Goal: Information Seeking & Learning: Learn about a topic

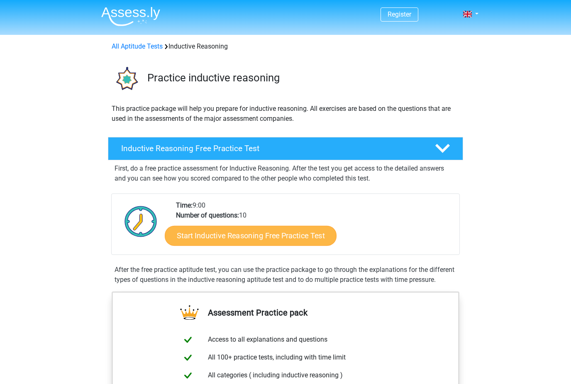
click at [195, 234] on link "Start Inductive Reasoning Free Practice Test" at bounding box center [251, 235] width 172 height 20
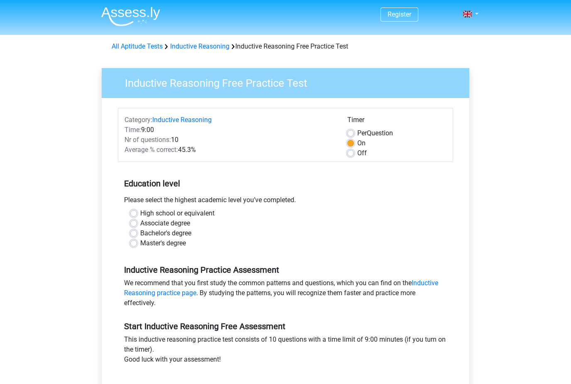
click at [140, 243] on label "Master's degree" at bounding box center [163, 243] width 46 height 10
click at [136, 243] on input "Master's degree" at bounding box center [133, 242] width 7 height 8
radio input "true"
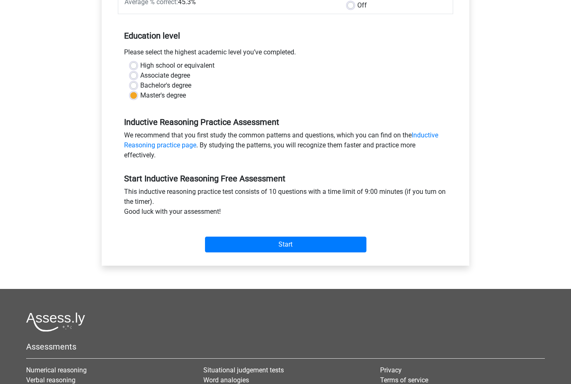
scroll to position [146, 0]
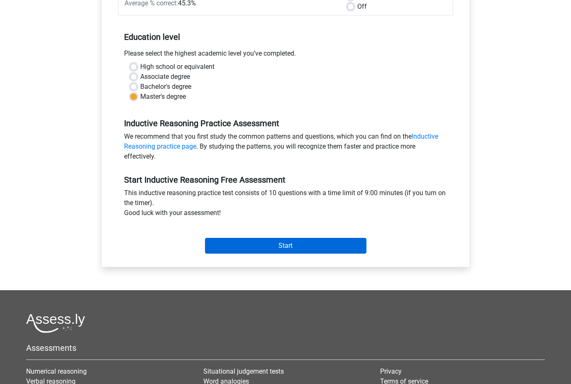
click at [353, 248] on input "Start" at bounding box center [285, 246] width 161 height 16
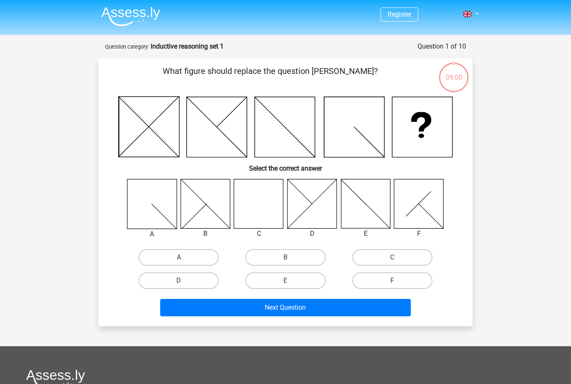
scroll to position [2, 0]
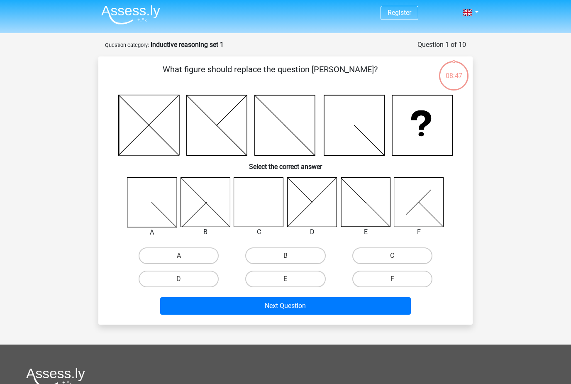
click at [397, 256] on input "C" at bounding box center [394, 258] width 5 height 5
radio input "true"
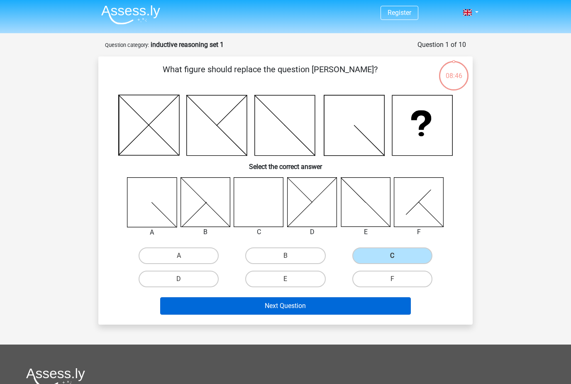
click at [358, 302] on button "Next Question" at bounding box center [285, 305] width 251 height 17
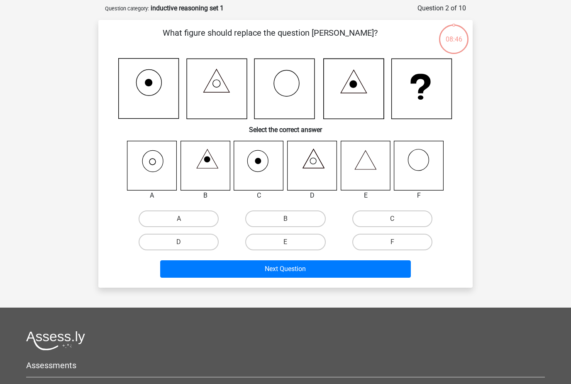
scroll to position [41, 0]
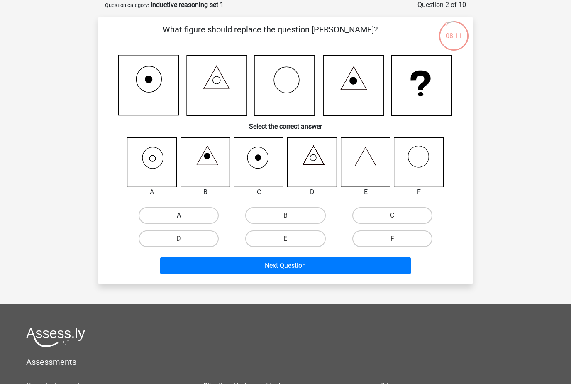
click at [203, 208] on label "A" at bounding box center [179, 215] width 80 height 17
click at [184, 215] on input "A" at bounding box center [181, 217] width 5 height 5
radio input "true"
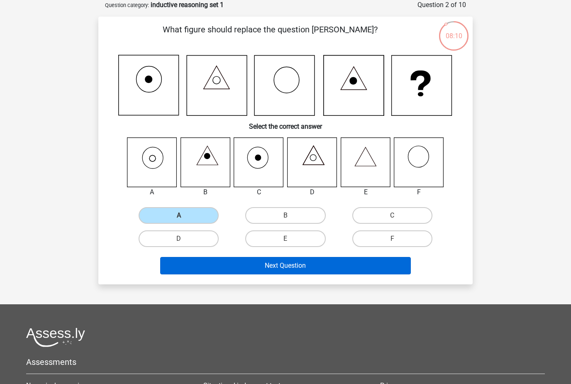
click at [309, 267] on button "Next Question" at bounding box center [285, 265] width 251 height 17
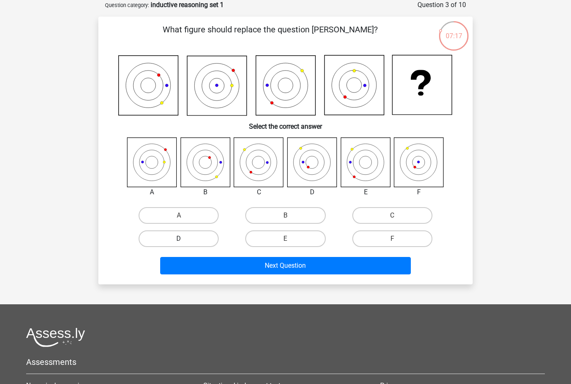
click at [206, 236] on label "D" at bounding box center [179, 238] width 80 height 17
click at [184, 239] on input "D" at bounding box center [181, 241] width 5 height 5
radio input "true"
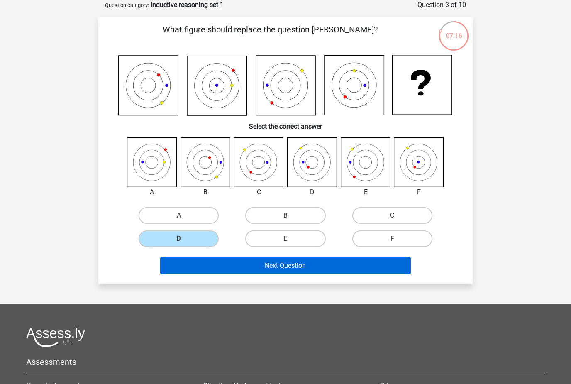
click at [265, 266] on button "Next Question" at bounding box center [285, 265] width 251 height 17
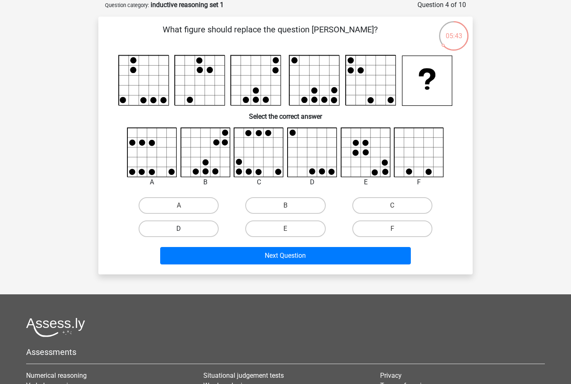
click at [204, 222] on label "D" at bounding box center [179, 228] width 80 height 17
click at [184, 229] on input "D" at bounding box center [181, 231] width 5 height 5
radio input "true"
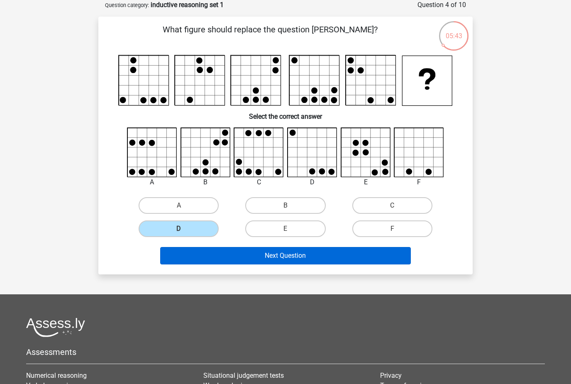
click at [250, 253] on button "Next Question" at bounding box center [285, 255] width 251 height 17
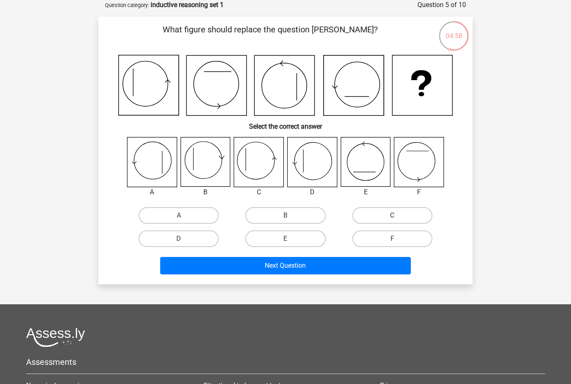
click at [411, 219] on label "C" at bounding box center [392, 215] width 80 height 17
click at [397, 219] on input "C" at bounding box center [394, 217] width 5 height 5
radio input "true"
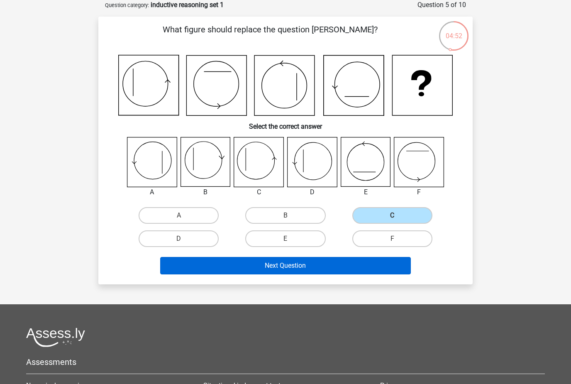
click at [349, 266] on button "Next Question" at bounding box center [285, 265] width 251 height 17
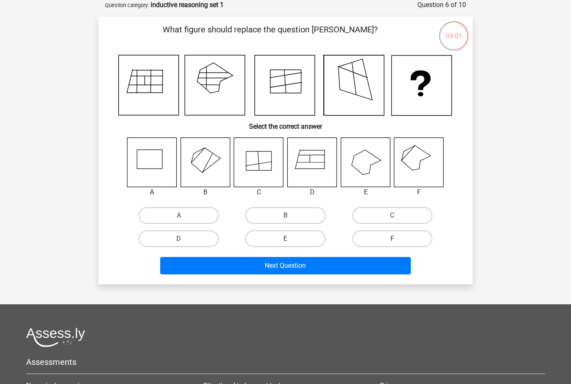
click at [401, 241] on label "F" at bounding box center [392, 238] width 80 height 17
click at [397, 241] on input "F" at bounding box center [394, 241] width 5 height 5
radio input "true"
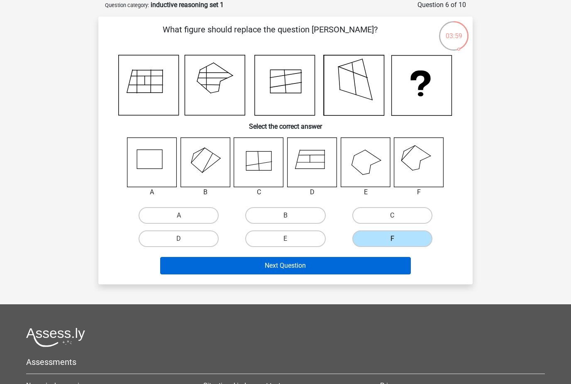
click at [307, 269] on button "Next Question" at bounding box center [285, 265] width 251 height 17
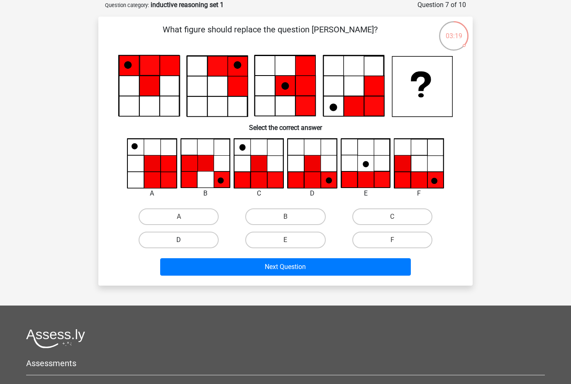
click at [184, 234] on label "D" at bounding box center [179, 239] width 80 height 17
click at [184, 240] on input "D" at bounding box center [181, 242] width 5 height 5
radio input "true"
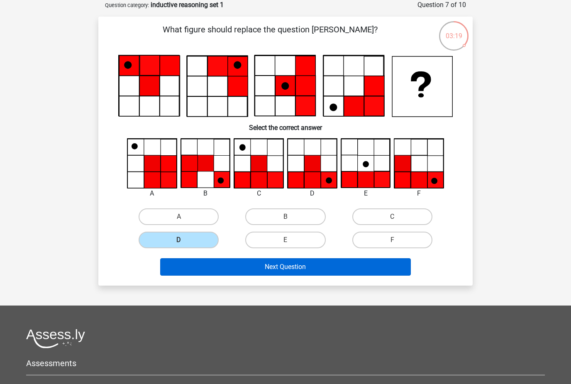
click at [222, 263] on button "Next Question" at bounding box center [285, 266] width 251 height 17
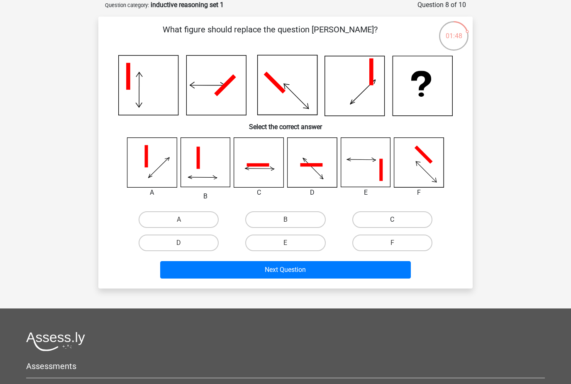
click at [382, 224] on label "C" at bounding box center [392, 219] width 80 height 17
click at [392, 224] on input "C" at bounding box center [394, 221] width 5 height 5
radio input "true"
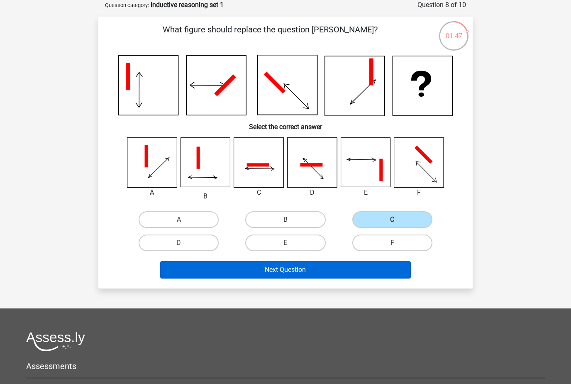
click at [338, 266] on button "Next Question" at bounding box center [285, 269] width 251 height 17
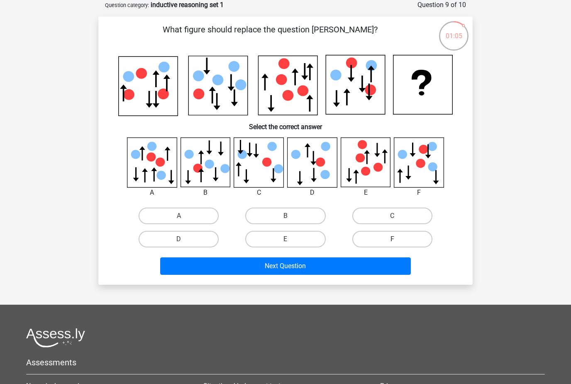
click at [409, 240] on label "F" at bounding box center [392, 239] width 80 height 17
click at [397, 240] on input "F" at bounding box center [394, 241] width 5 height 5
radio input "true"
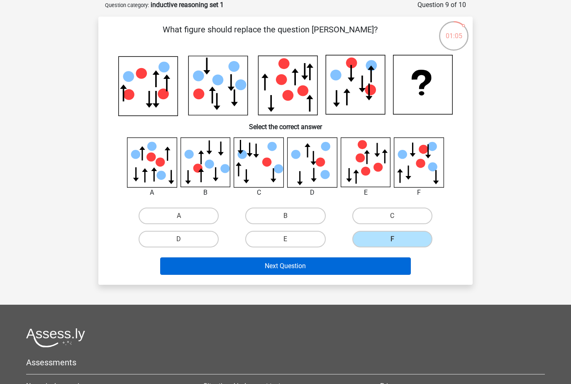
click at [379, 270] on button "Next Question" at bounding box center [285, 265] width 251 height 17
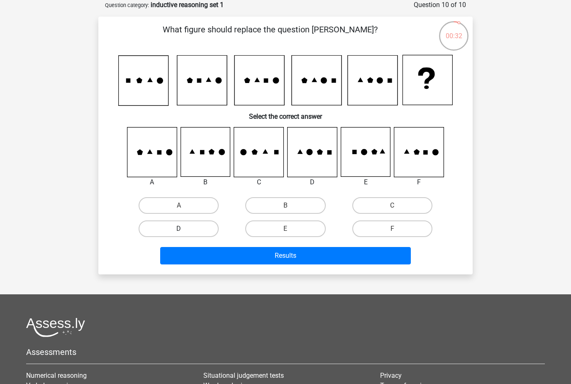
click at [200, 224] on label "D" at bounding box center [179, 228] width 80 height 17
click at [184, 229] on input "D" at bounding box center [181, 231] width 5 height 5
radio input "true"
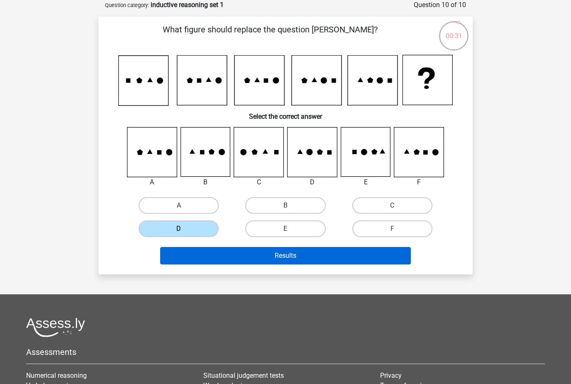
click at [274, 257] on button "Results" at bounding box center [285, 255] width 251 height 17
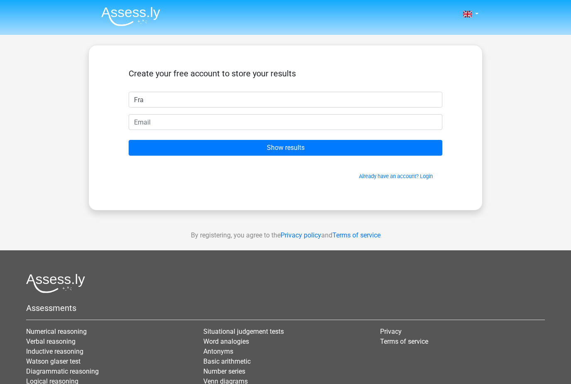
type input "Fra"
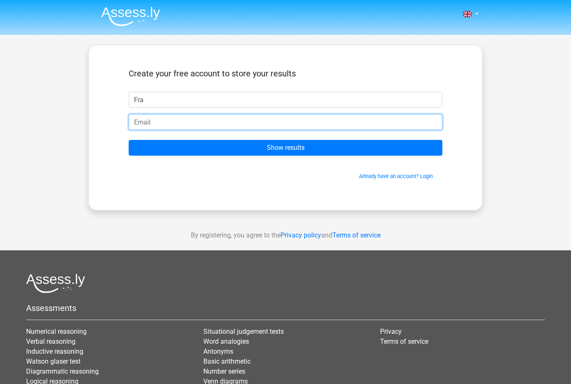
click at [306, 127] on input "email" at bounding box center [286, 122] width 314 height 16
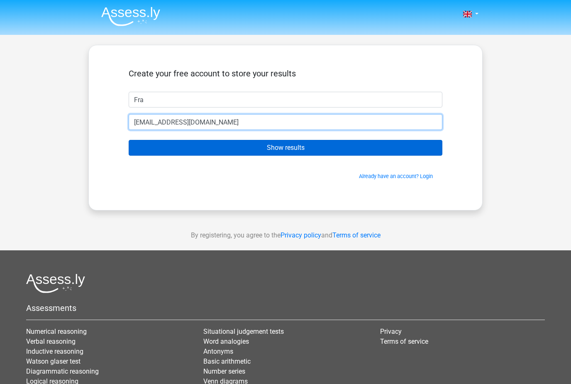
type input "francescoemilio.codazzi@gmail.com"
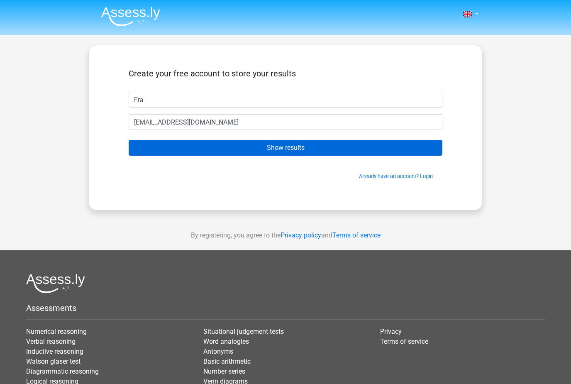
click at [346, 153] on input "Show results" at bounding box center [286, 148] width 314 height 16
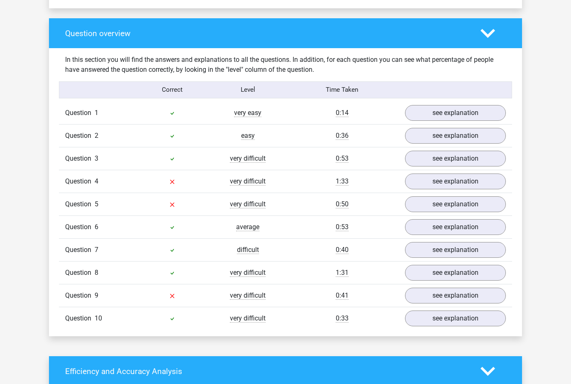
scroll to position [594, 0]
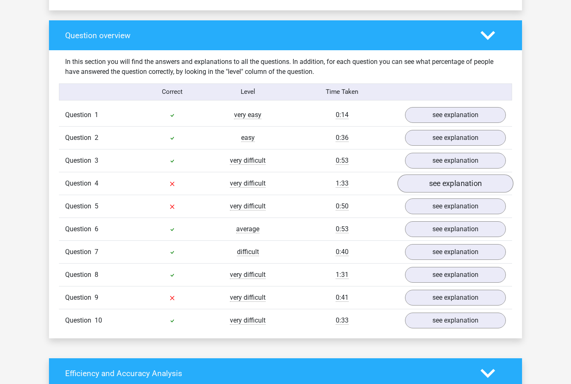
click at [471, 183] on link "see explanation" at bounding box center [455, 183] width 116 height 18
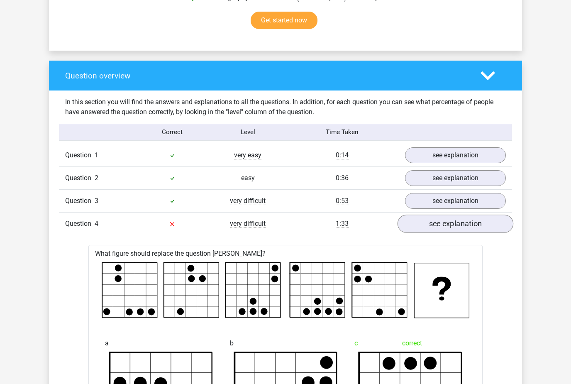
scroll to position [553, 0]
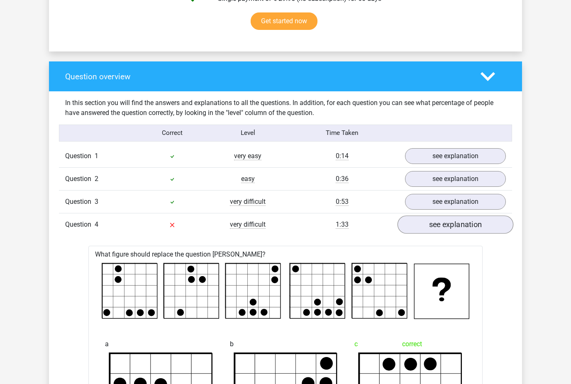
click at [472, 222] on link "see explanation" at bounding box center [455, 224] width 116 height 18
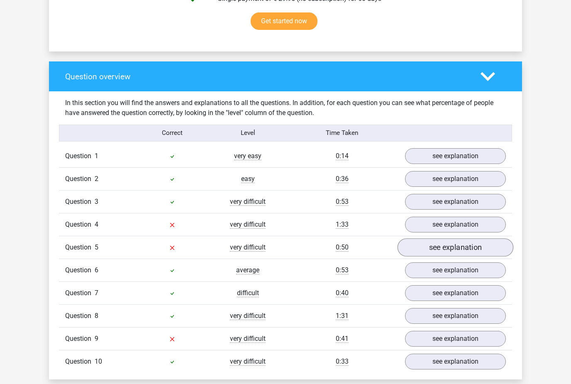
click at [469, 248] on link "see explanation" at bounding box center [455, 247] width 116 height 18
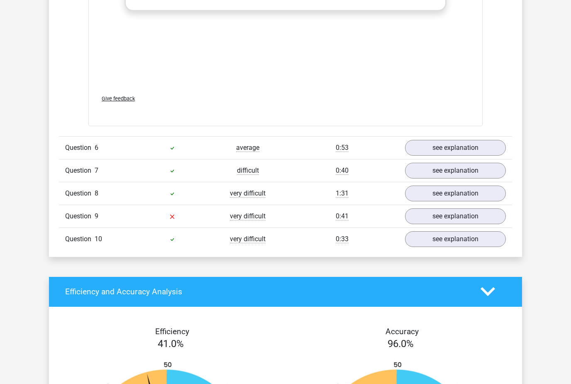
scroll to position [1363, 0]
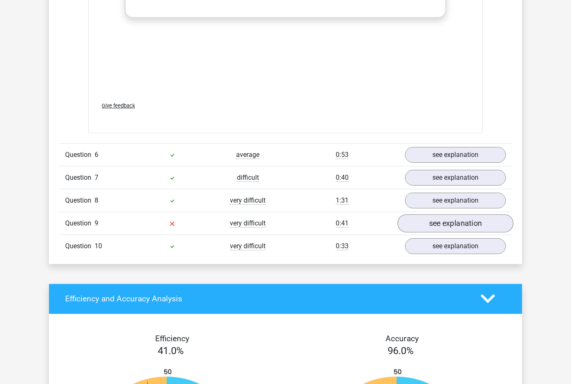
click at [488, 229] on link "see explanation" at bounding box center [455, 223] width 116 height 18
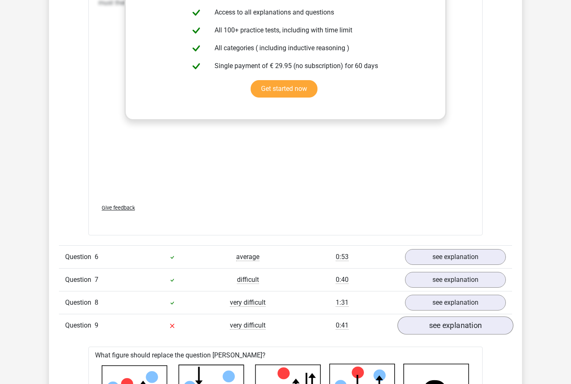
scroll to position [1240, 0]
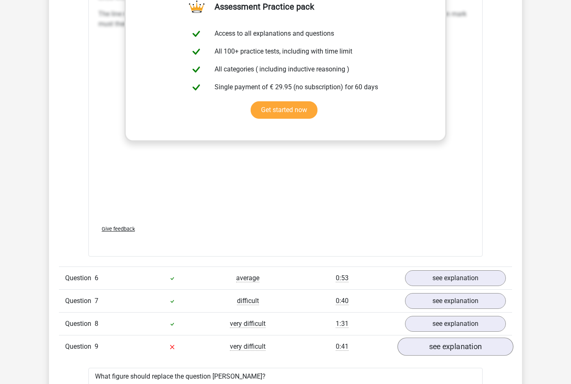
click at [471, 342] on link "see explanation" at bounding box center [455, 346] width 116 height 18
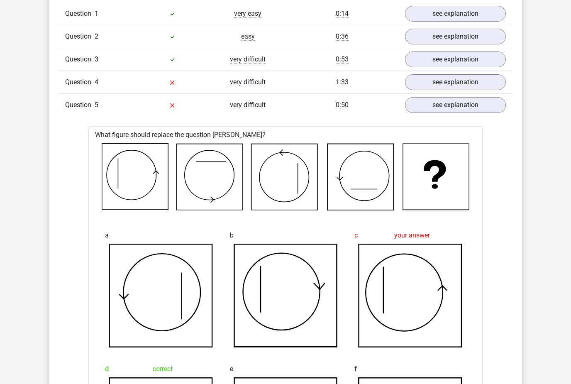
scroll to position [696, 0]
click at [489, 97] on link "see explanation" at bounding box center [455, 105] width 116 height 18
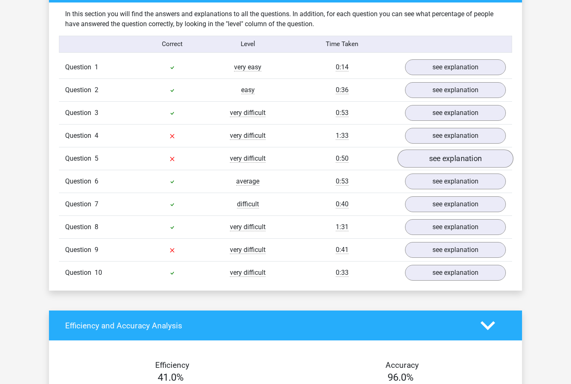
scroll to position [643, 0]
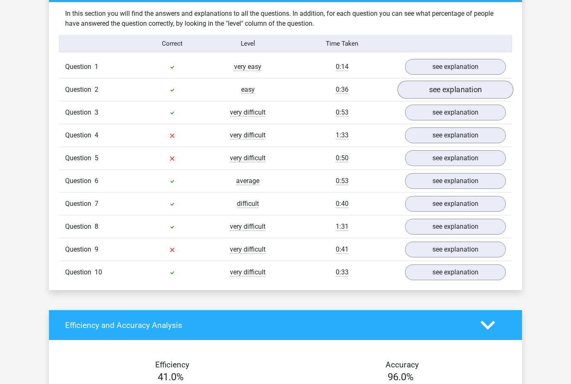
click at [467, 88] on link "see explanation" at bounding box center [455, 89] width 116 height 18
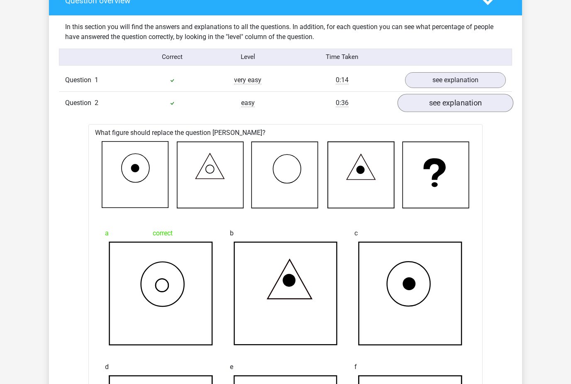
scroll to position [624, 0]
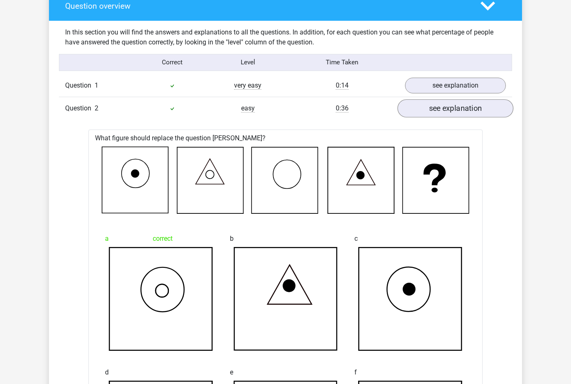
click at [484, 106] on link "see explanation" at bounding box center [455, 108] width 116 height 18
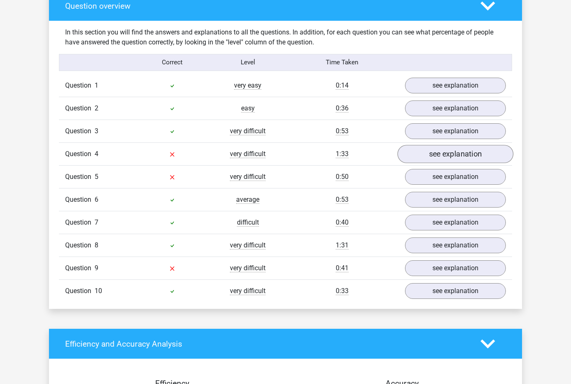
click at [475, 158] on link "see explanation" at bounding box center [455, 154] width 116 height 18
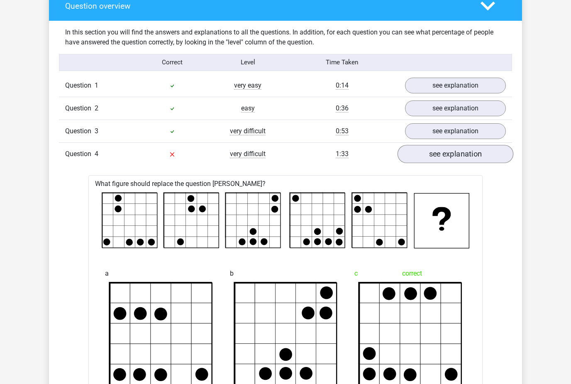
click at [480, 154] on link "see explanation" at bounding box center [455, 154] width 116 height 18
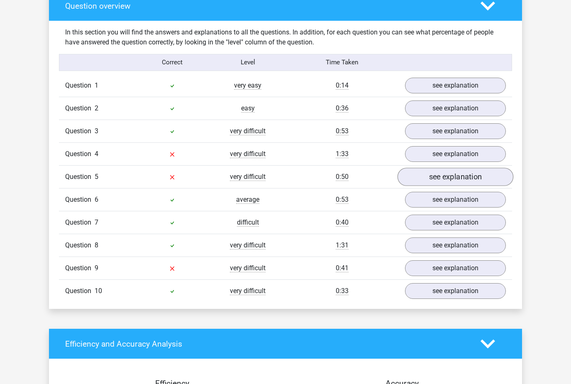
click at [473, 176] on link "see explanation" at bounding box center [455, 177] width 116 height 18
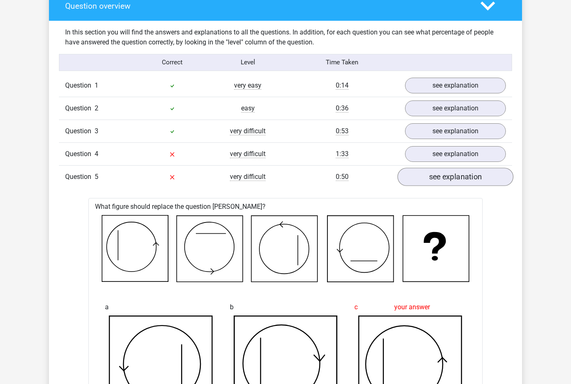
click at [486, 178] on link "see explanation" at bounding box center [455, 177] width 116 height 18
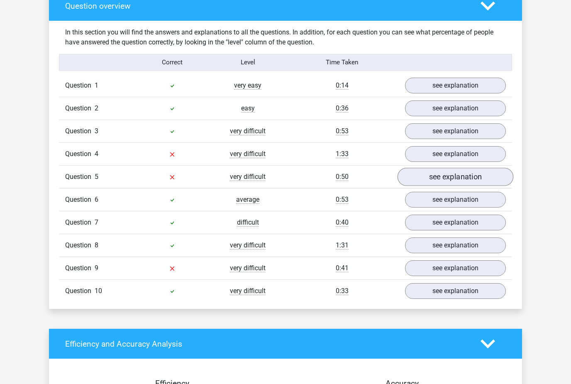
click at [473, 180] on link "see explanation" at bounding box center [455, 177] width 116 height 18
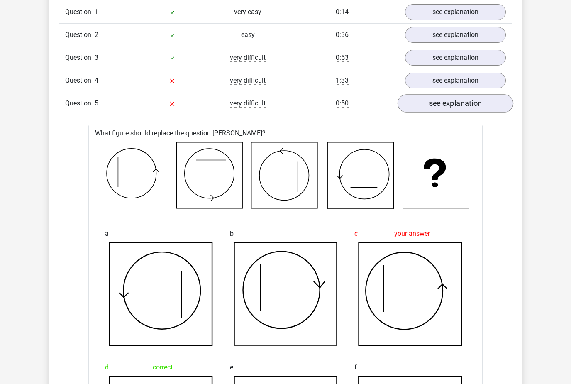
scroll to position [698, 0]
click at [477, 98] on link "see explanation" at bounding box center [455, 103] width 116 height 18
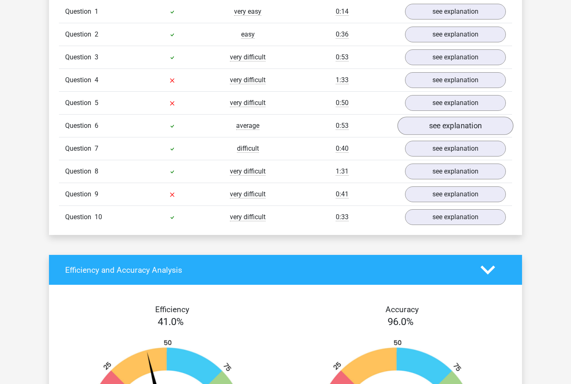
click at [468, 129] on link "see explanation" at bounding box center [455, 126] width 116 height 18
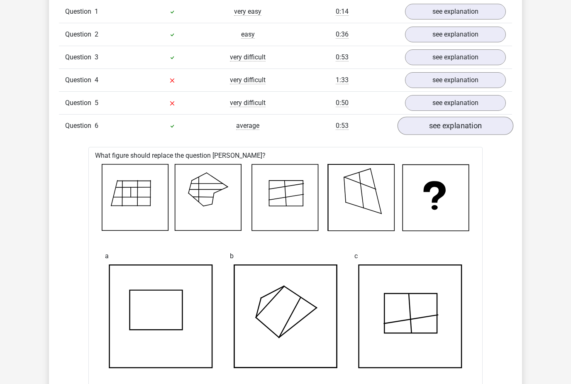
click at [460, 127] on link "see explanation" at bounding box center [455, 126] width 116 height 18
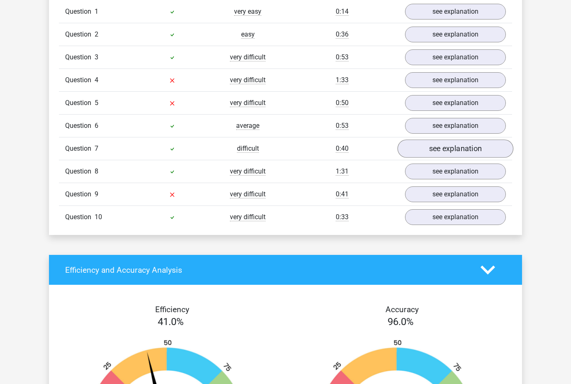
click at [461, 151] on link "see explanation" at bounding box center [455, 148] width 116 height 18
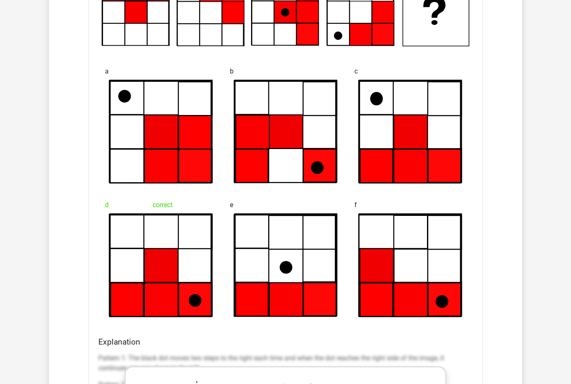
scroll to position [906, 0]
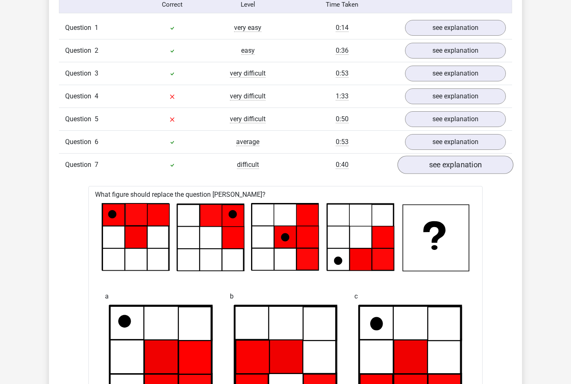
click at [457, 163] on link "see explanation" at bounding box center [455, 165] width 116 height 18
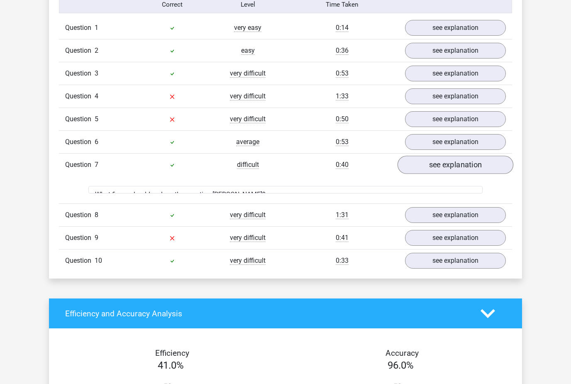
scroll to position [682, 0]
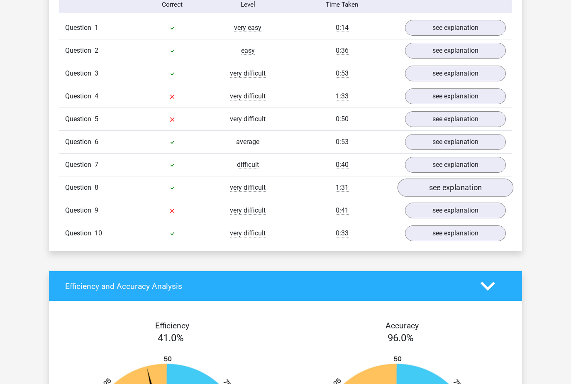
click at [470, 187] on link "see explanation" at bounding box center [455, 187] width 116 height 18
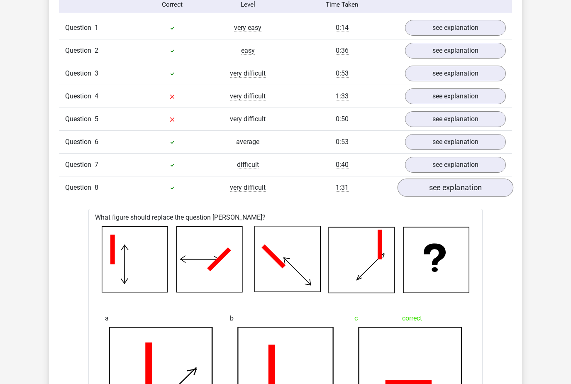
click at [471, 189] on link "see explanation" at bounding box center [455, 187] width 116 height 18
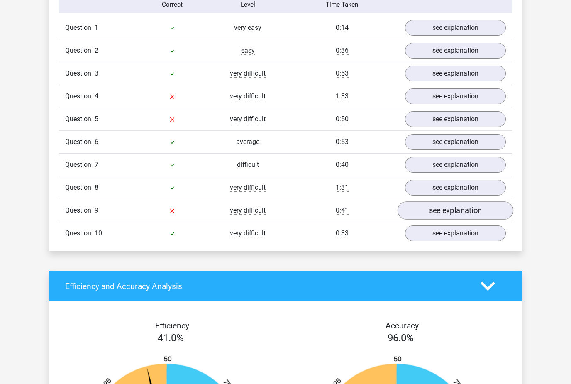
click at [478, 212] on link "see explanation" at bounding box center [455, 210] width 116 height 18
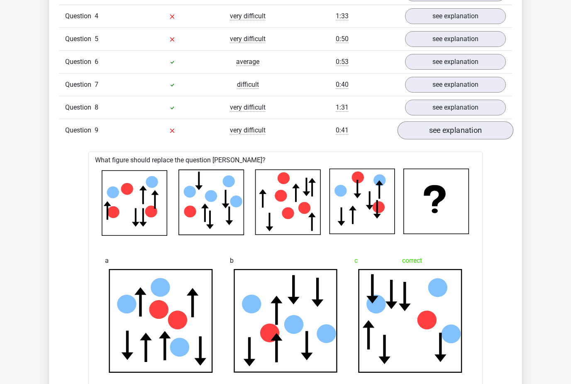
scroll to position [762, 0]
click at [487, 127] on link "see explanation" at bounding box center [455, 130] width 116 height 18
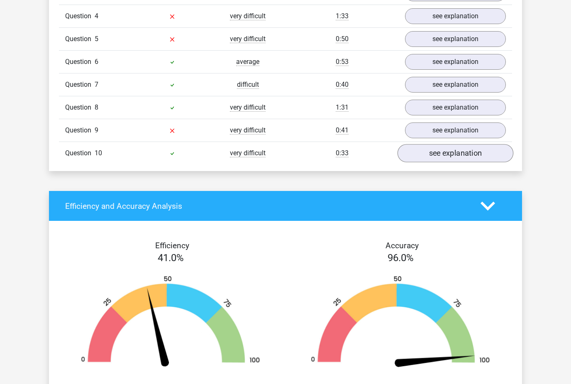
click at [472, 152] on link "see explanation" at bounding box center [455, 153] width 116 height 18
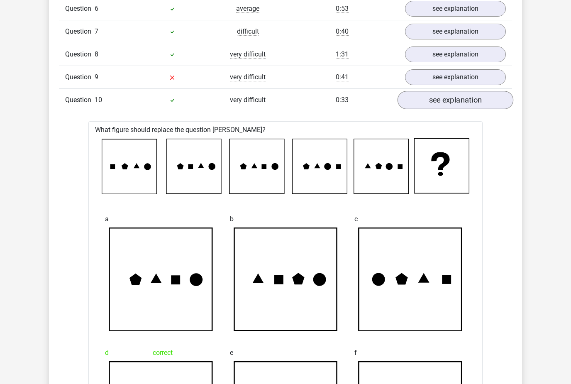
scroll to position [816, 0]
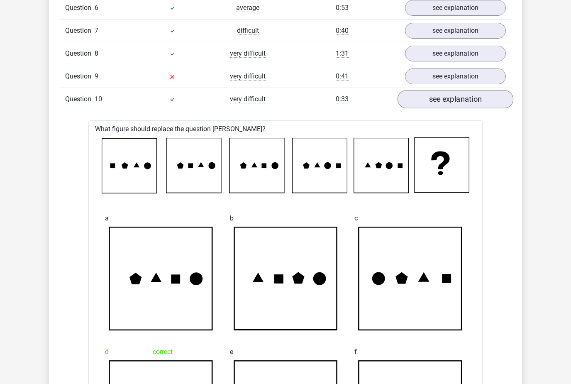
click at [484, 95] on link "see explanation" at bounding box center [455, 99] width 116 height 18
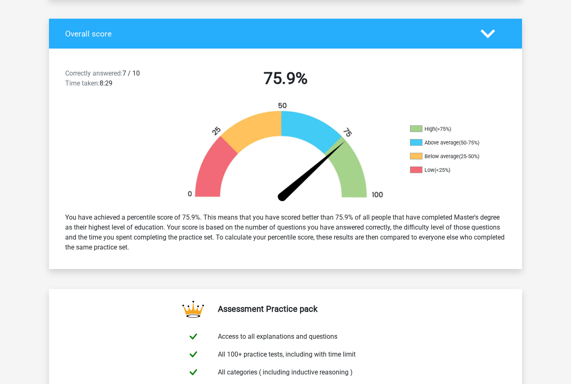
scroll to position [0, 0]
